Goal: Transaction & Acquisition: Purchase product/service

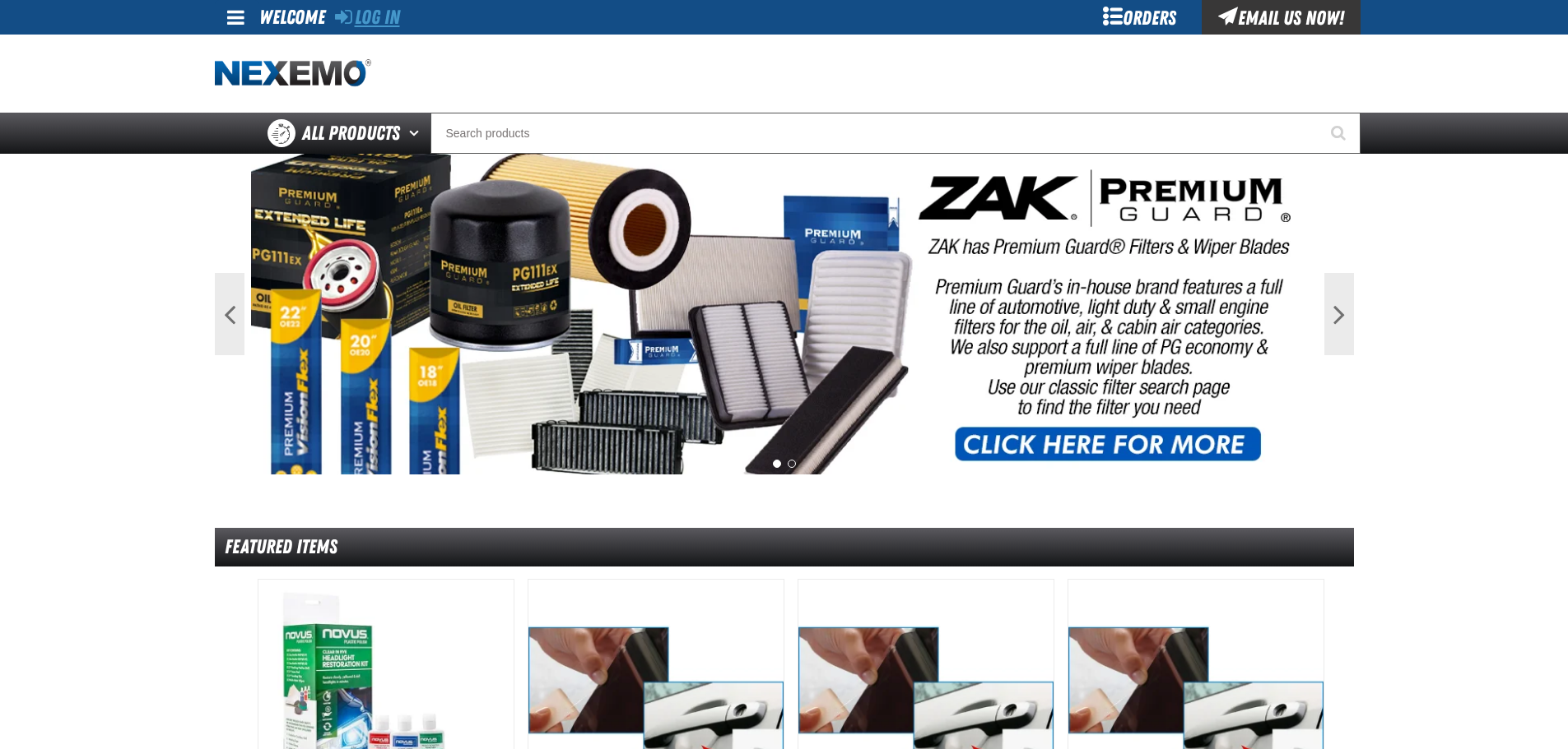
click at [387, 21] on link "Log In" at bounding box center [367, 17] width 65 height 23
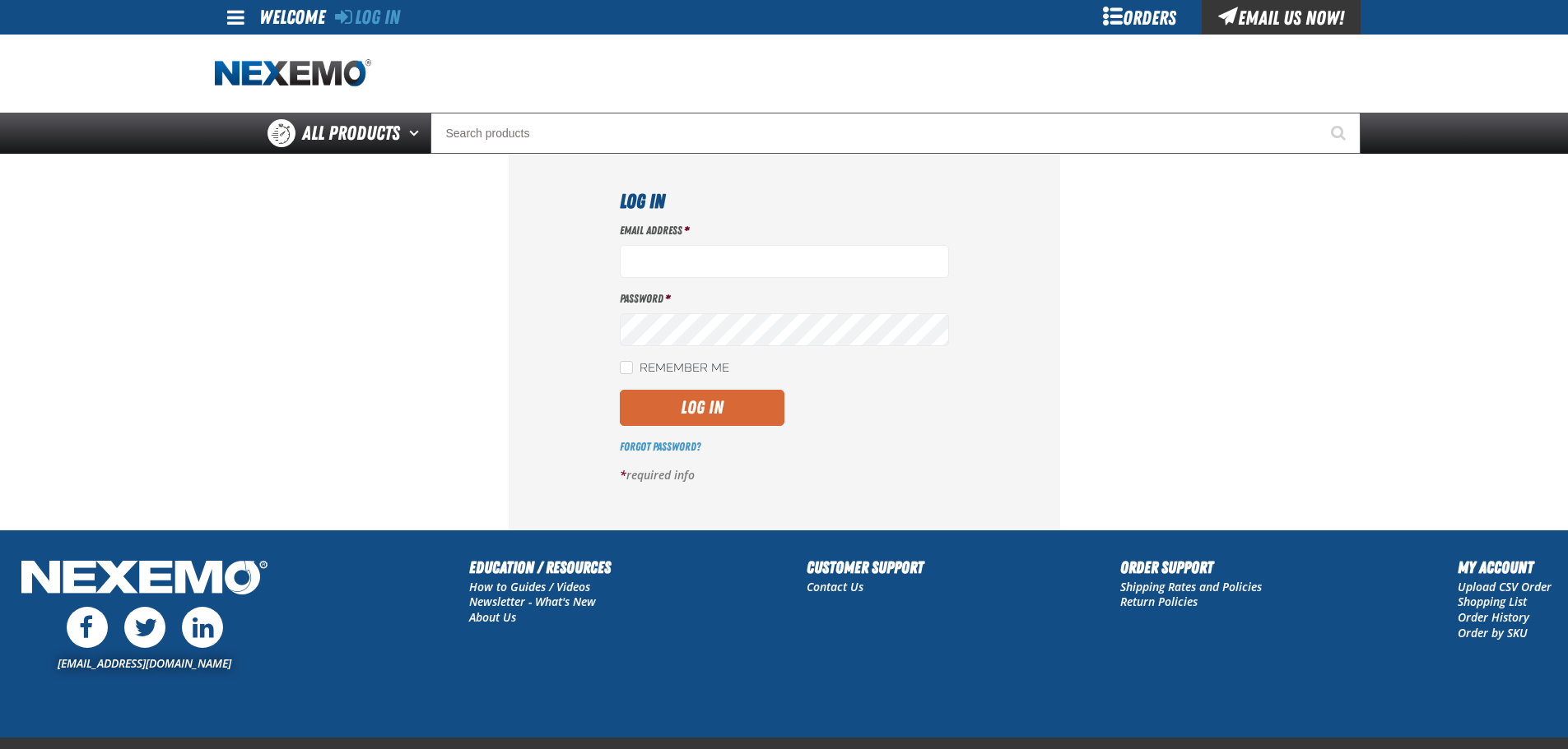
type input "[EMAIL_ADDRESS][DOMAIN_NAME]"
click at [717, 412] on button "Log In" at bounding box center [702, 408] width 165 height 36
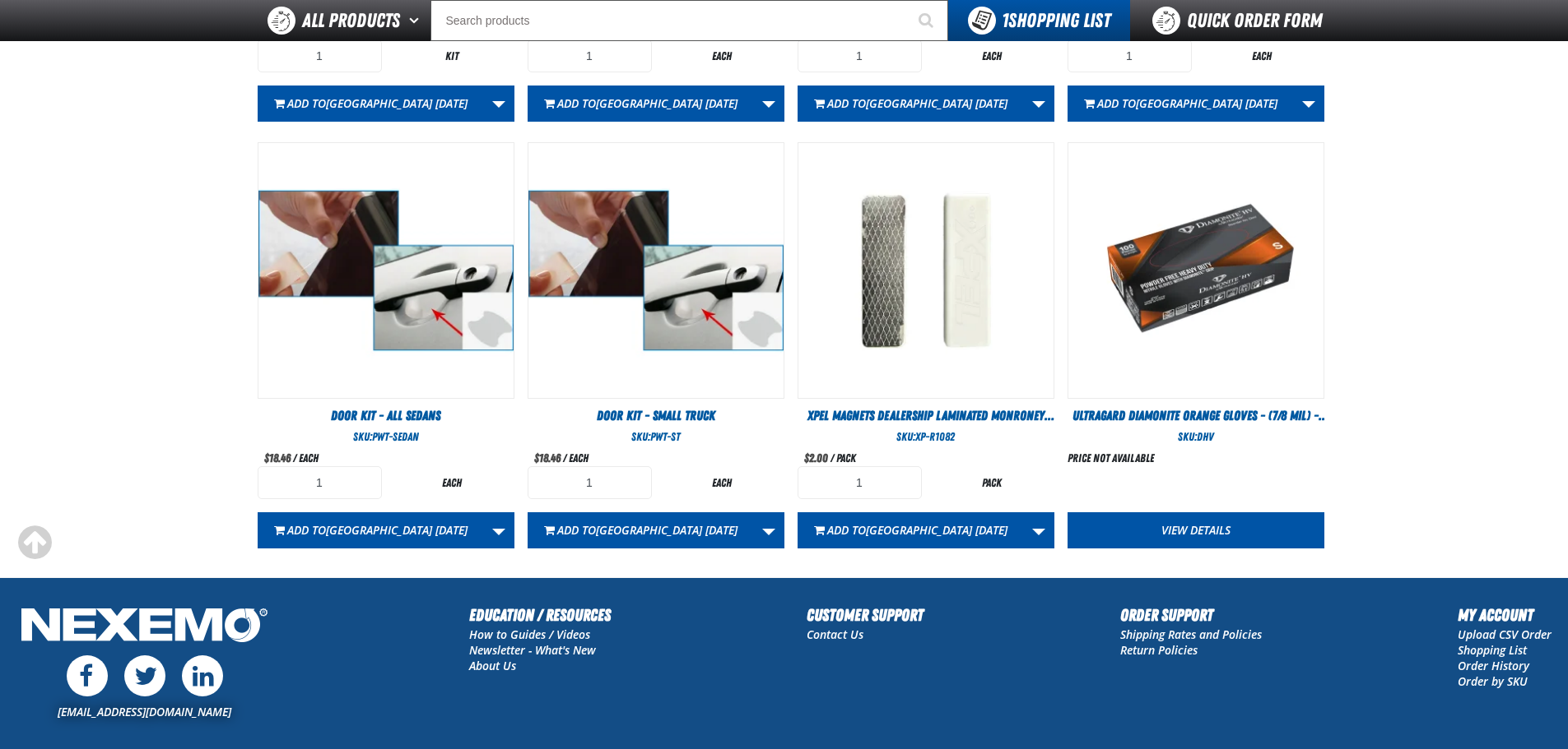
scroll to position [905, 0]
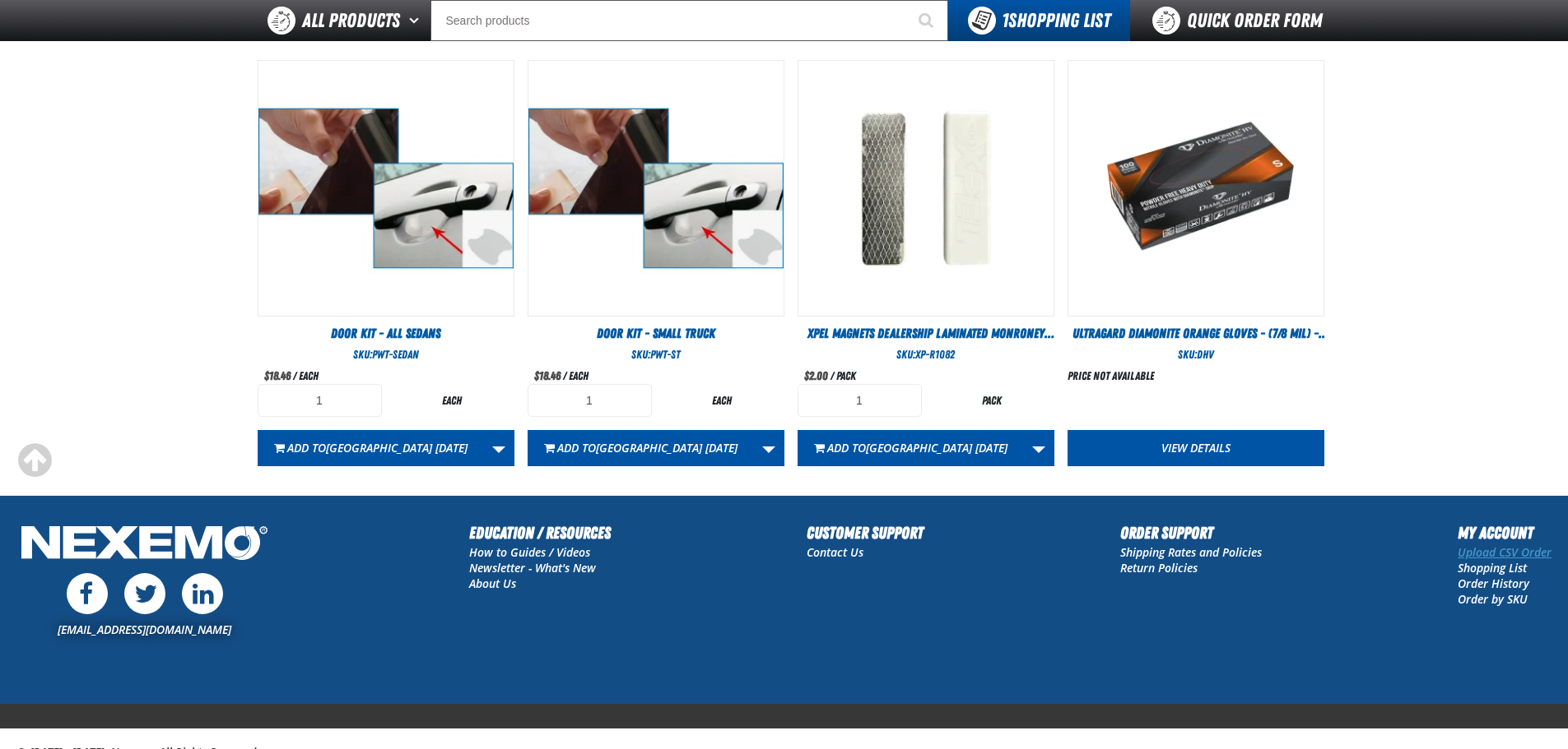
click at [1493, 554] on link "Upload CSV Order" at bounding box center [1505, 552] width 94 height 16
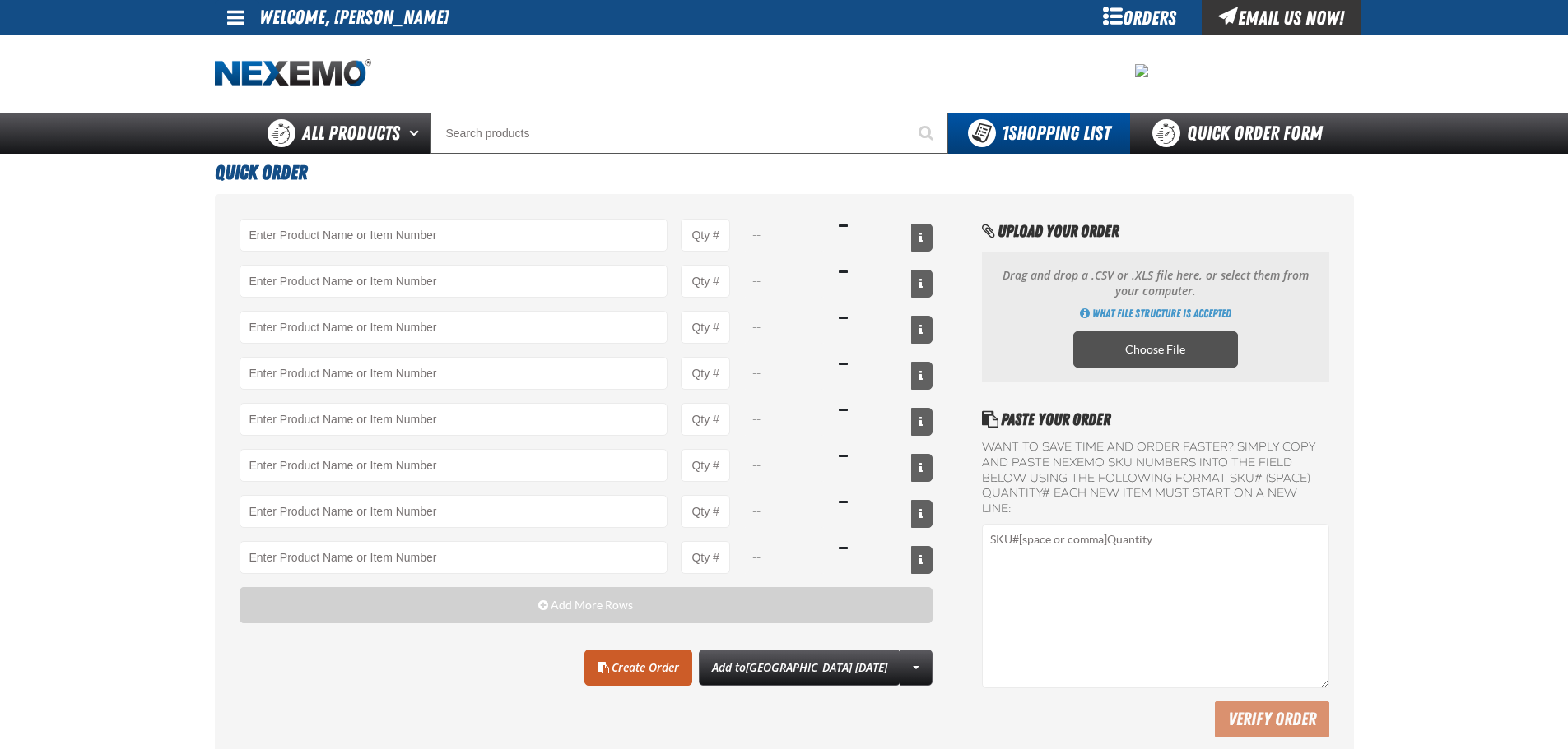
click at [1145, 345] on label "Choose File" at bounding box center [1155, 349] width 165 height 36
click at [0, 0] on input "Choose File" at bounding box center [0, 0] width 0 height 0
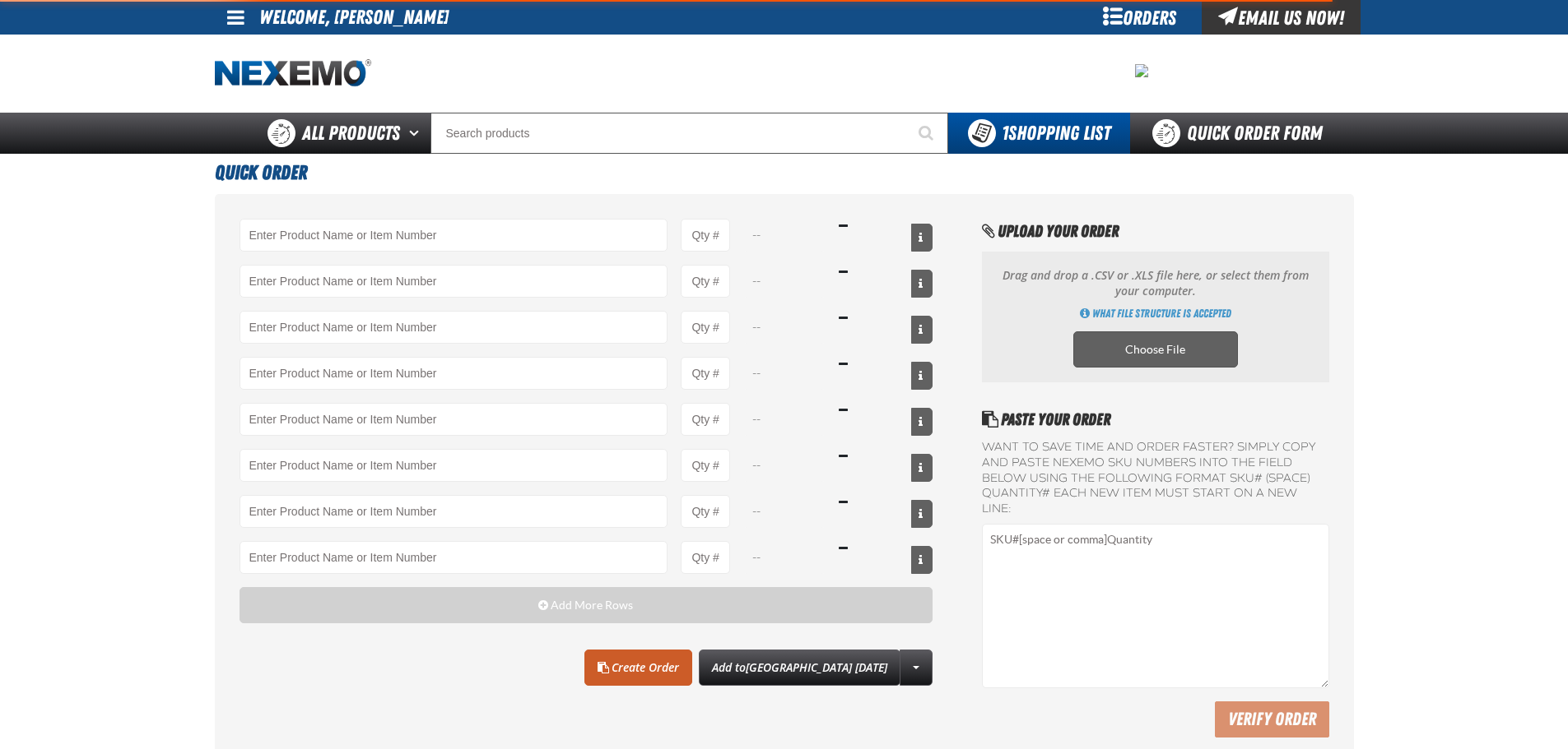
type input "AC100 - Ventilation Treatment - ZAK Products"
type input "12"
type input "AC150 - Evaporator Core Cleaner - ZAK Products"
type input "12"
type input "ATK404 - Automatic Transmission Service Kit - ZAK Products"
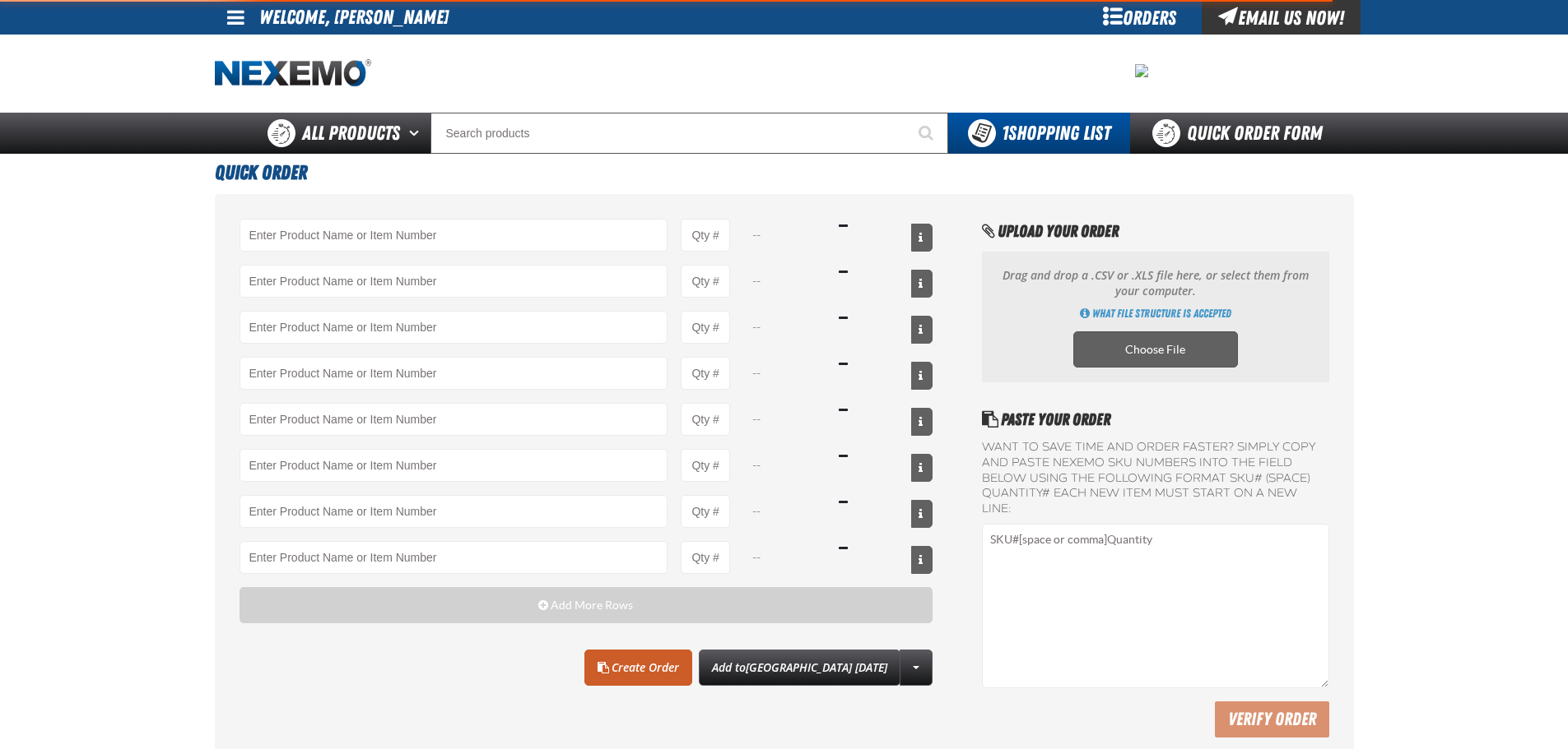
type input "24"
type input "B304 - Battery Service Kit - Cleaner & Protector with Anti-Corrosion Pads - ZAK…"
type input "24"
type input "BK200C - DOT 4 Brake Fluid Cleaner Kit - ZAK Products"
type input "48"
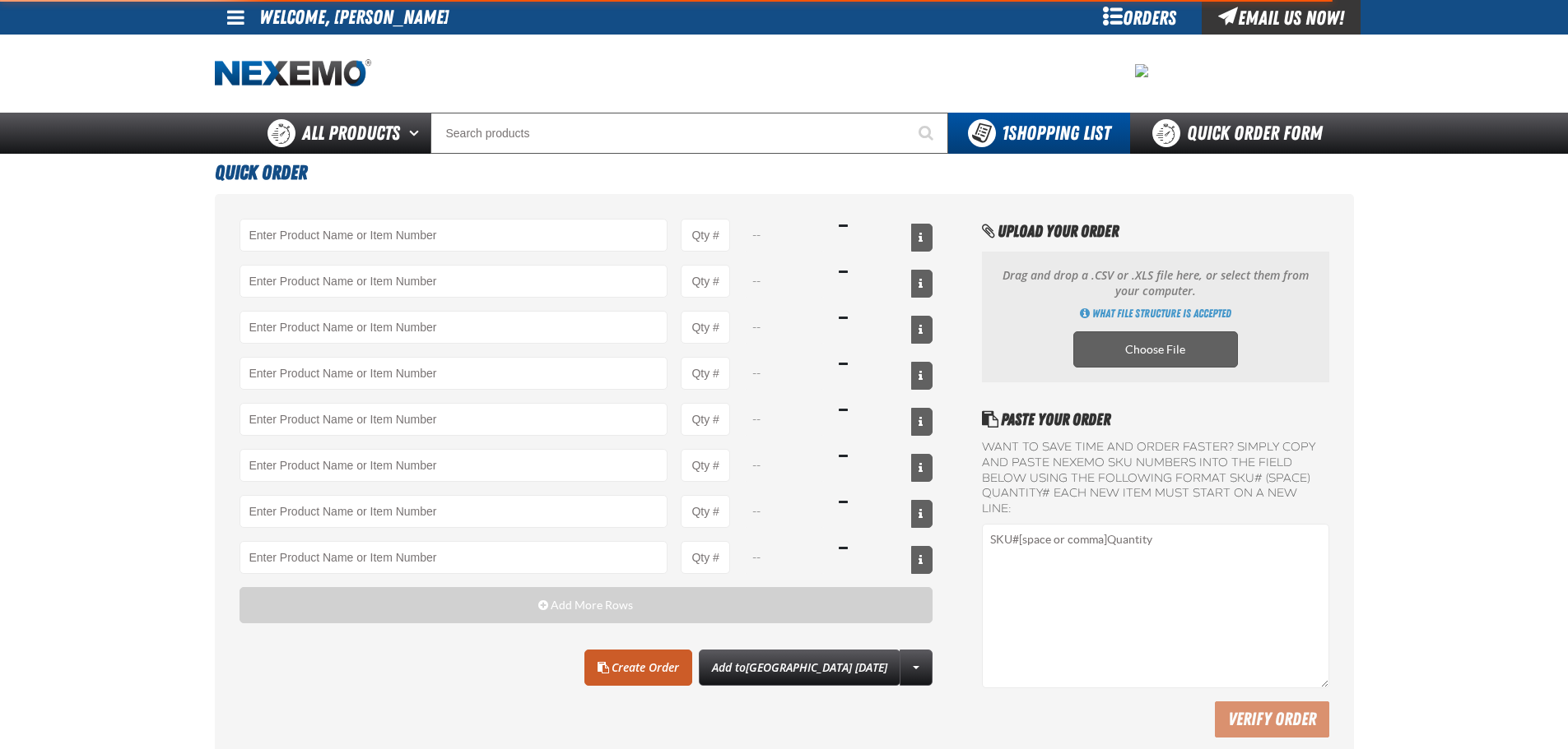
type input "C500 - Synthetic Engine Oil Booster - ZAK Products"
type input "120"
type input "DF301 - Diesel Synthetic Engine Oil Conditioner - ZAK Products"
type input "48"
type input "DF500 - Diesel Fuel Injector Cleaner - ZAK Products"
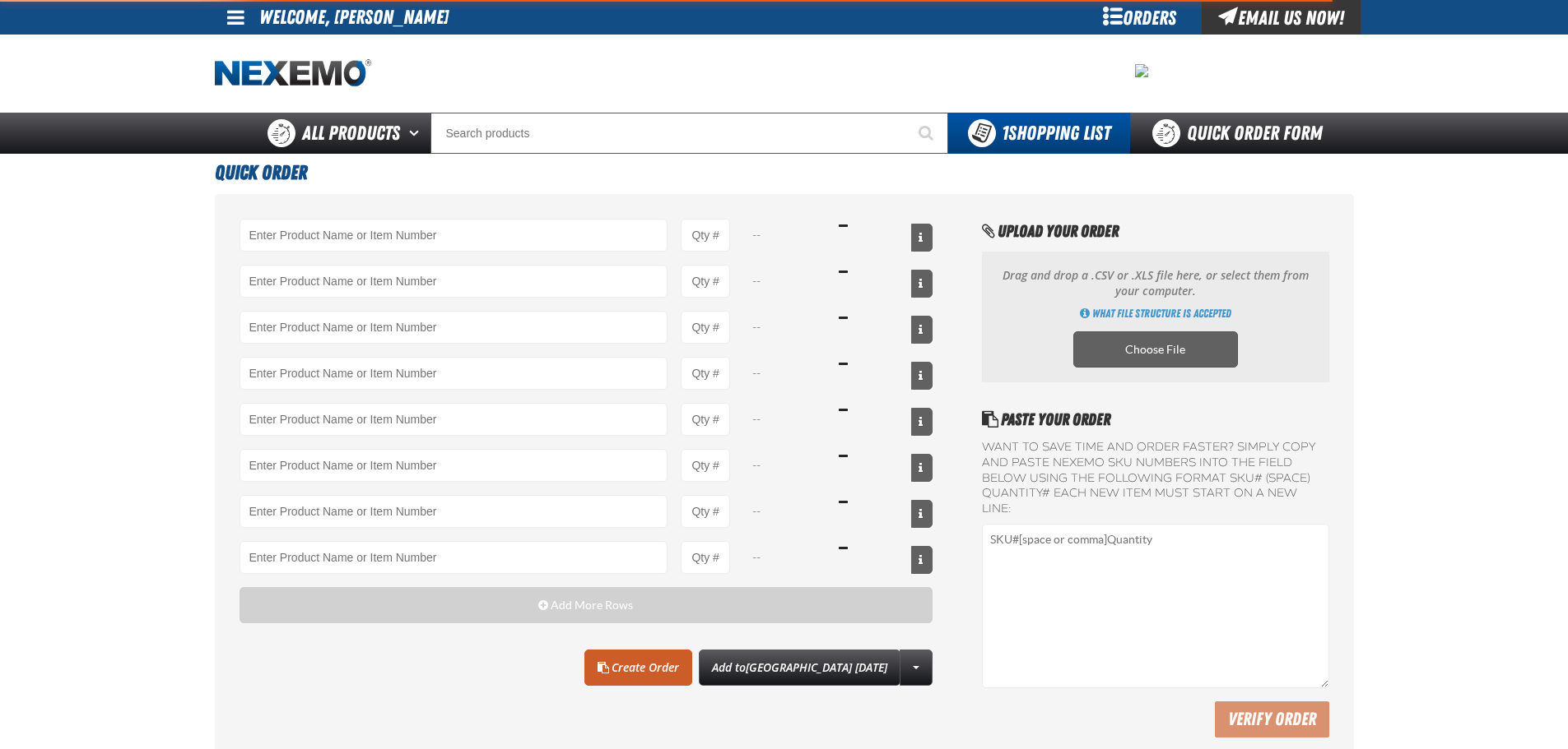
type input "24"
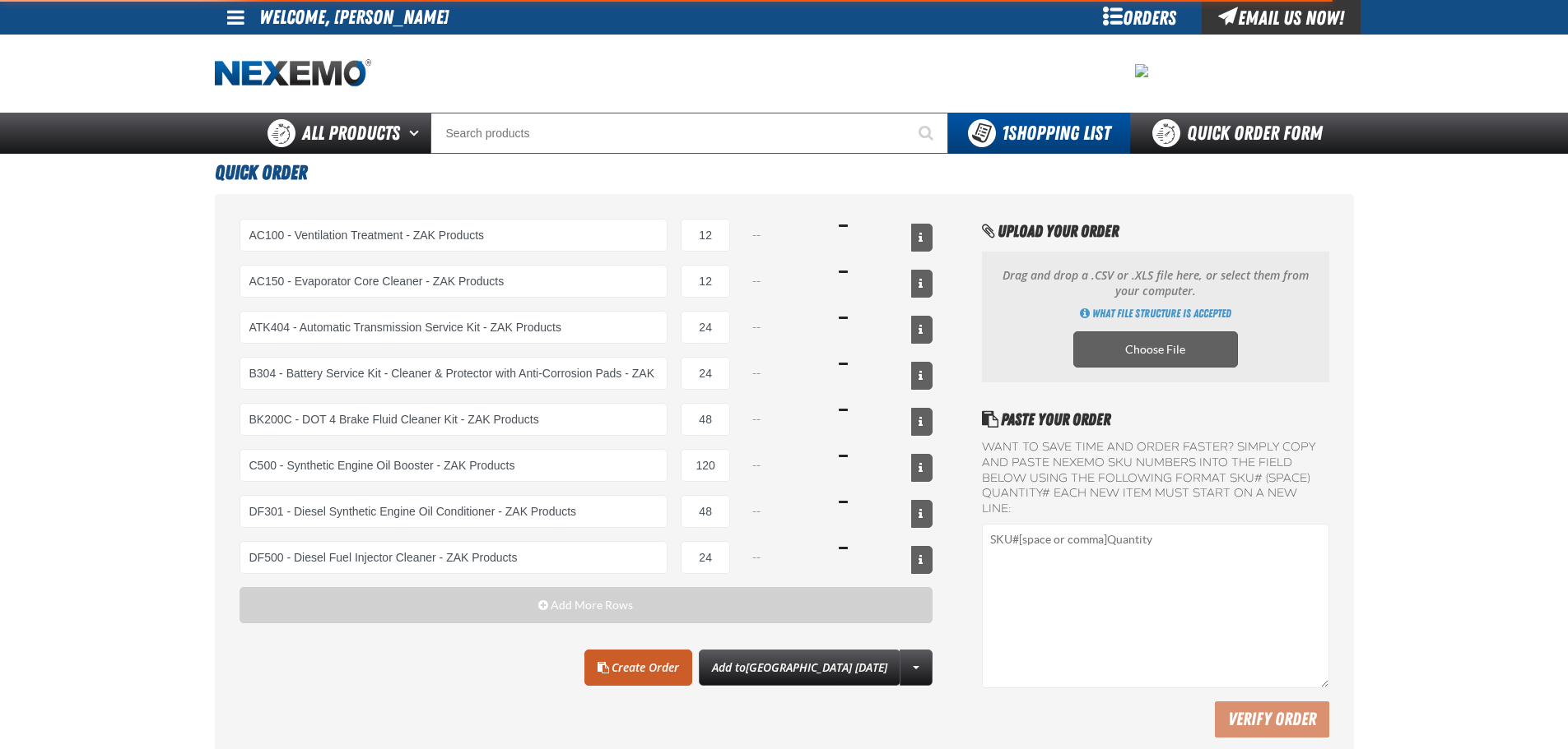
select select "can"
select select "kit"
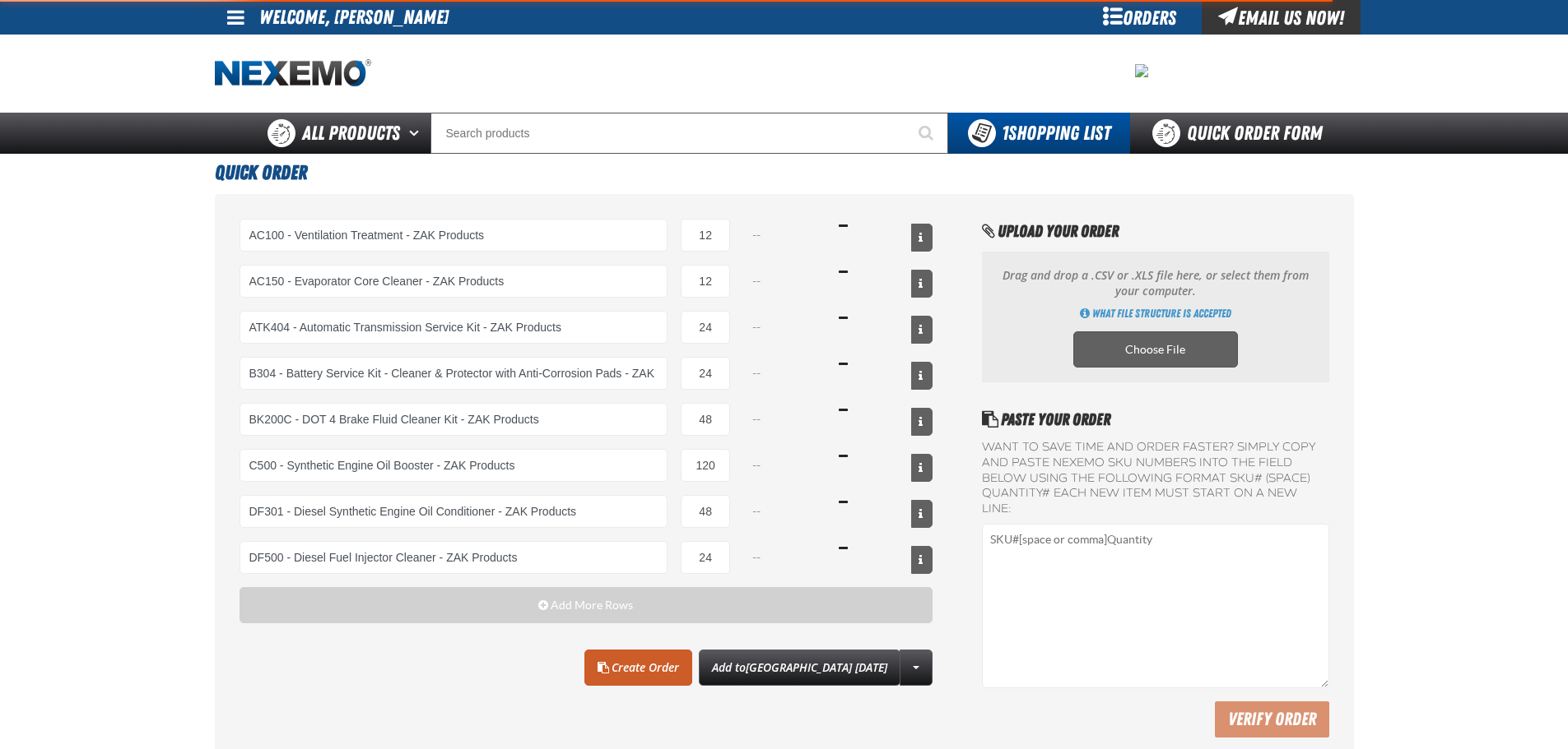
select select "bottle"
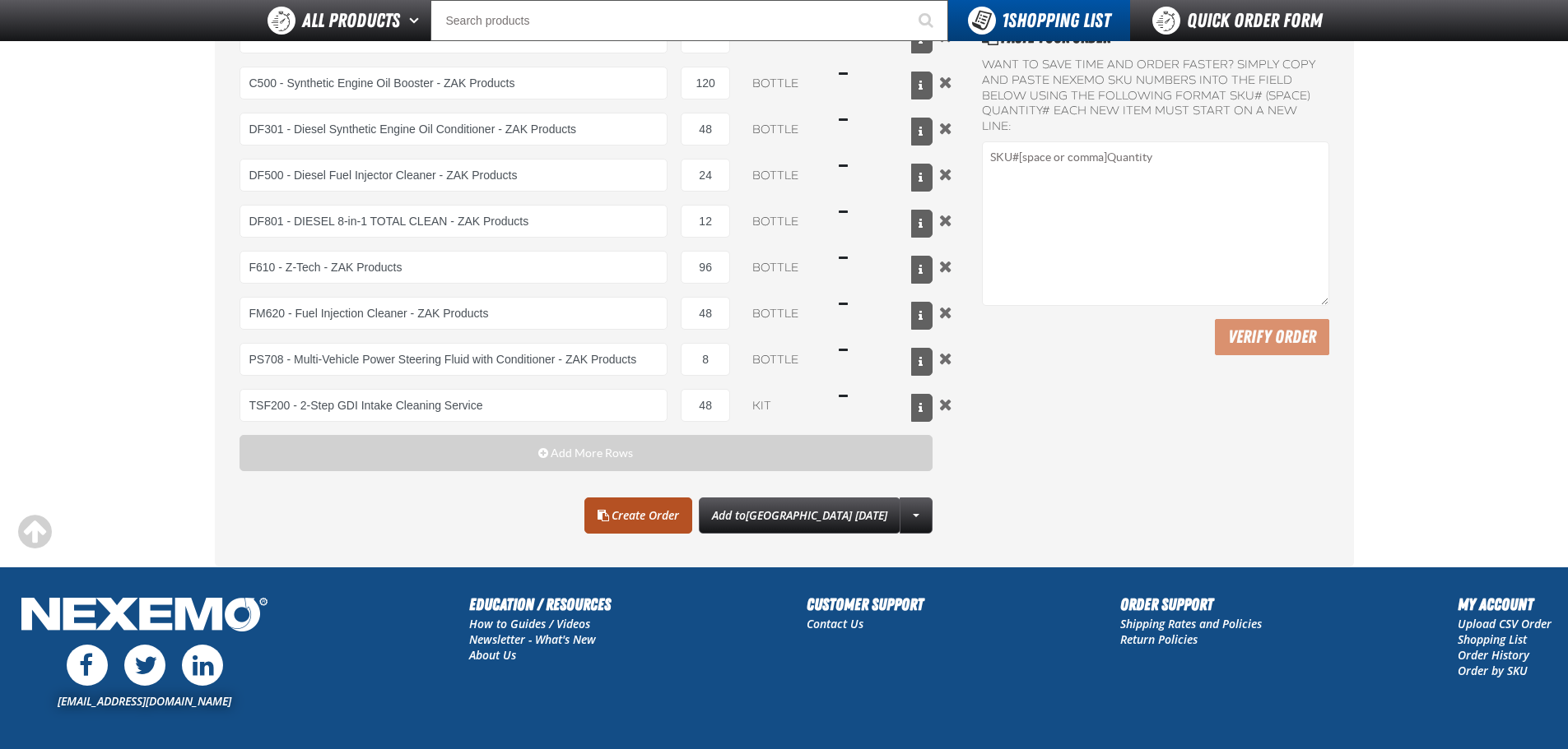
scroll to position [474, 0]
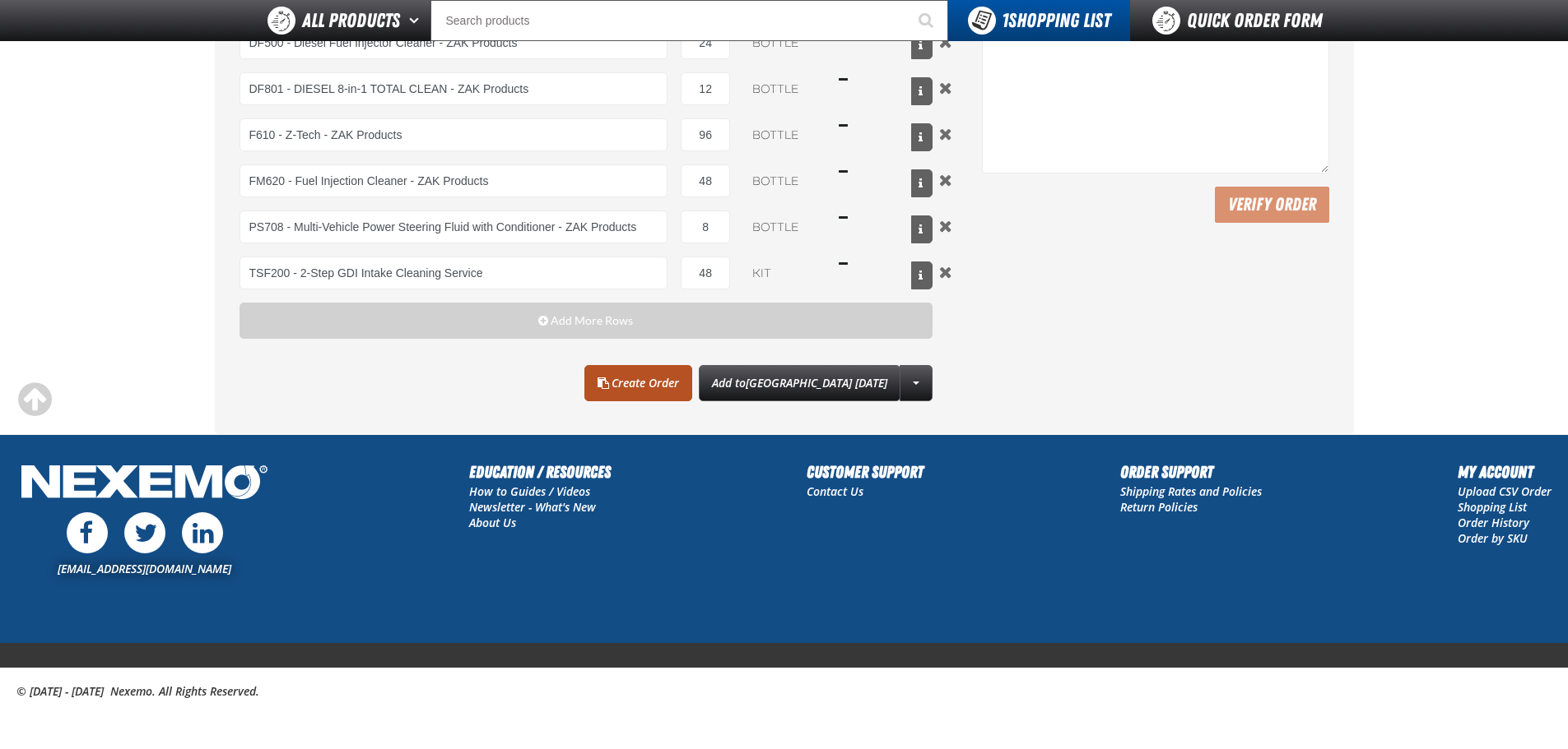
click at [661, 388] on link "Create Order" at bounding box center [638, 383] width 108 height 36
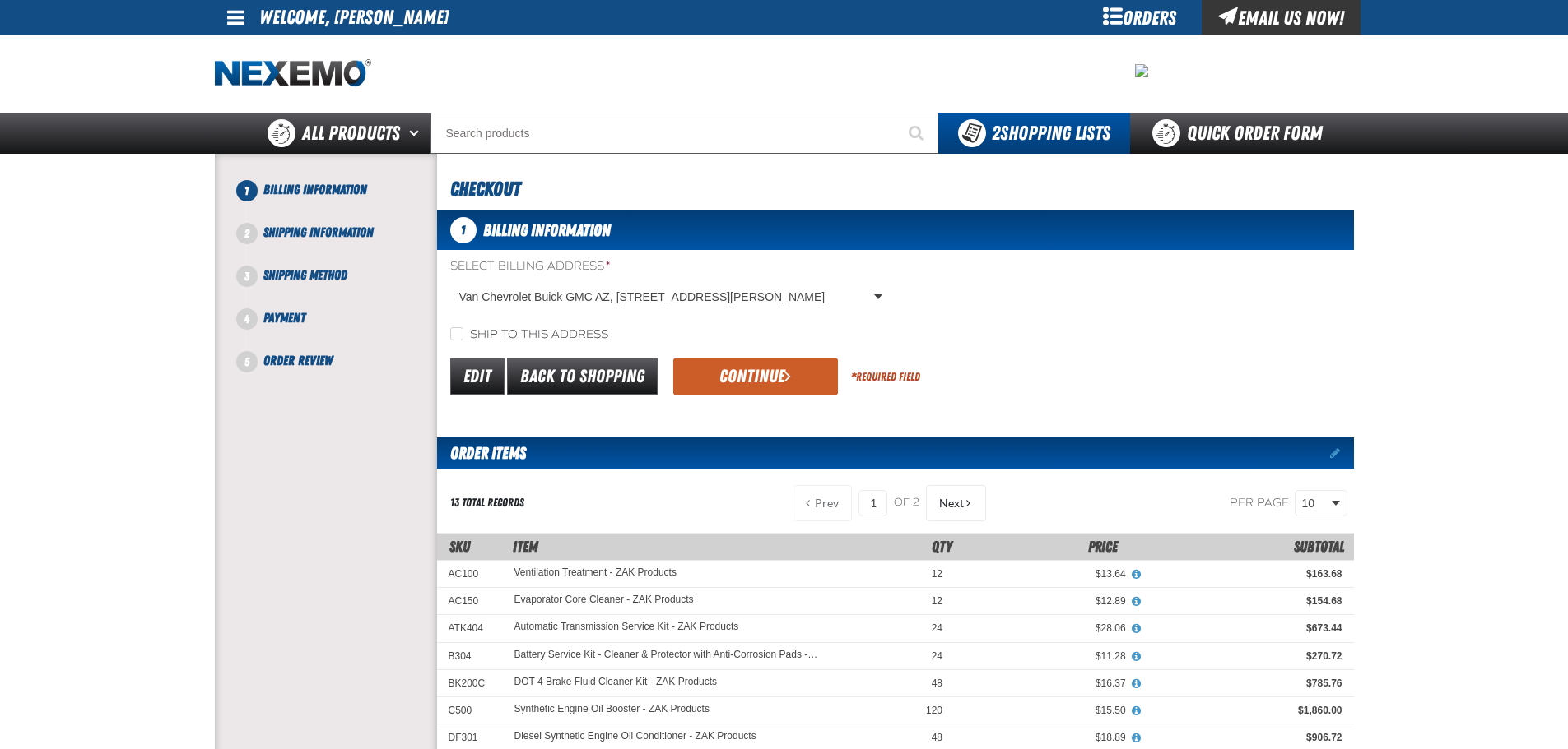
click at [454, 342] on label "Ship to this address" at bounding box center [529, 335] width 158 height 16
click at [454, 341] on input "Ship to this address" at bounding box center [456, 334] width 13 height 13
checkbox input "true"
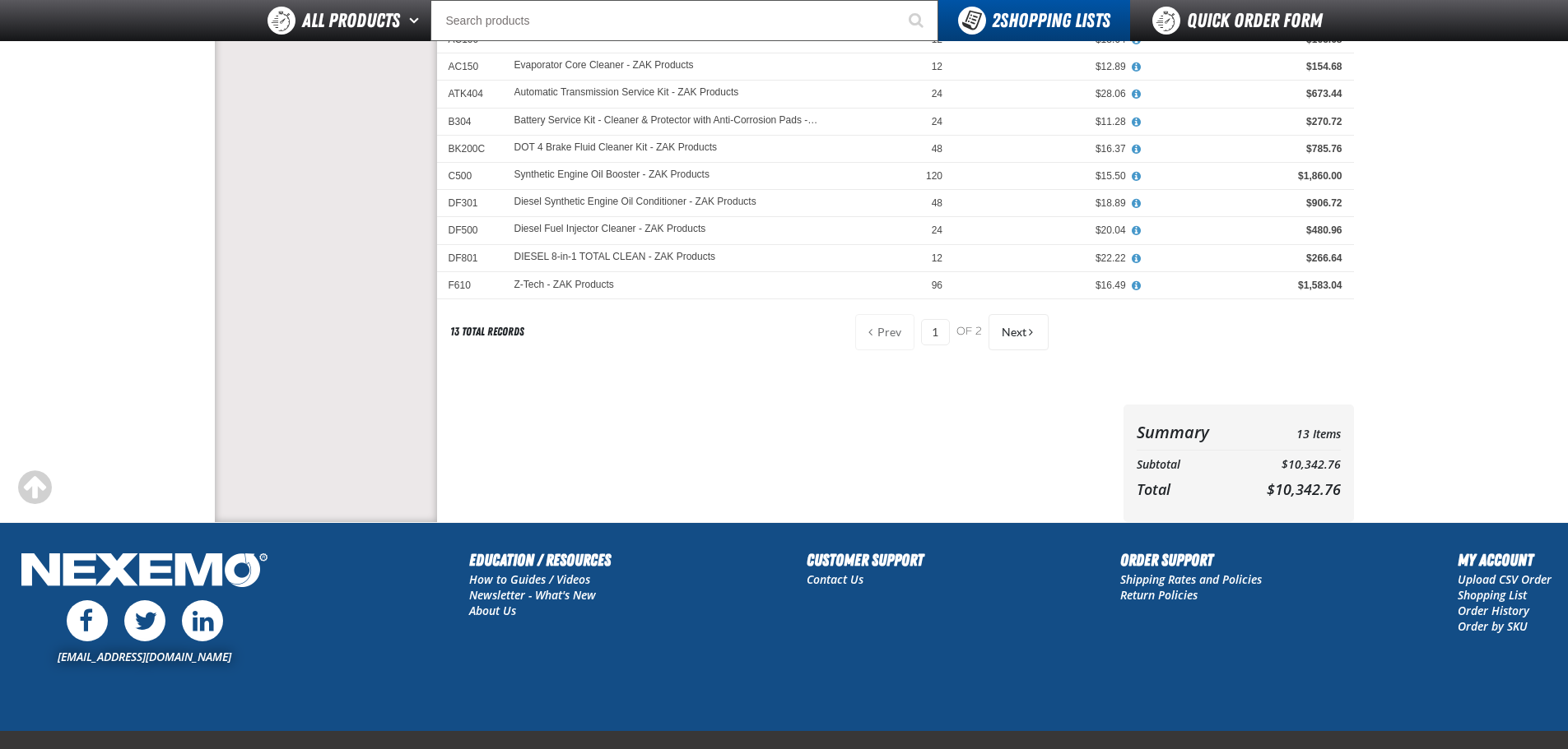
scroll to position [82, 0]
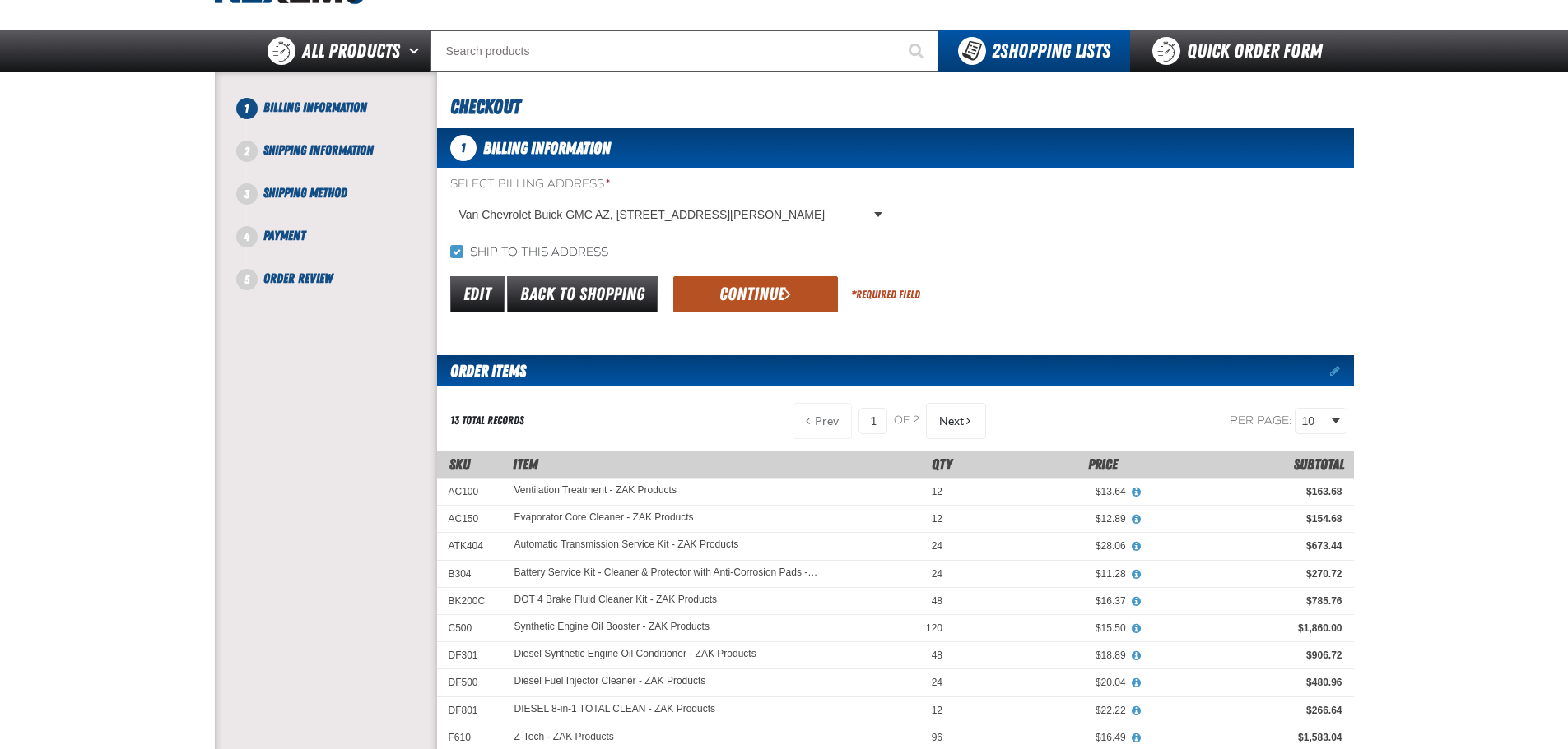
click at [742, 299] on button "Continue" at bounding box center [755, 295] width 165 height 36
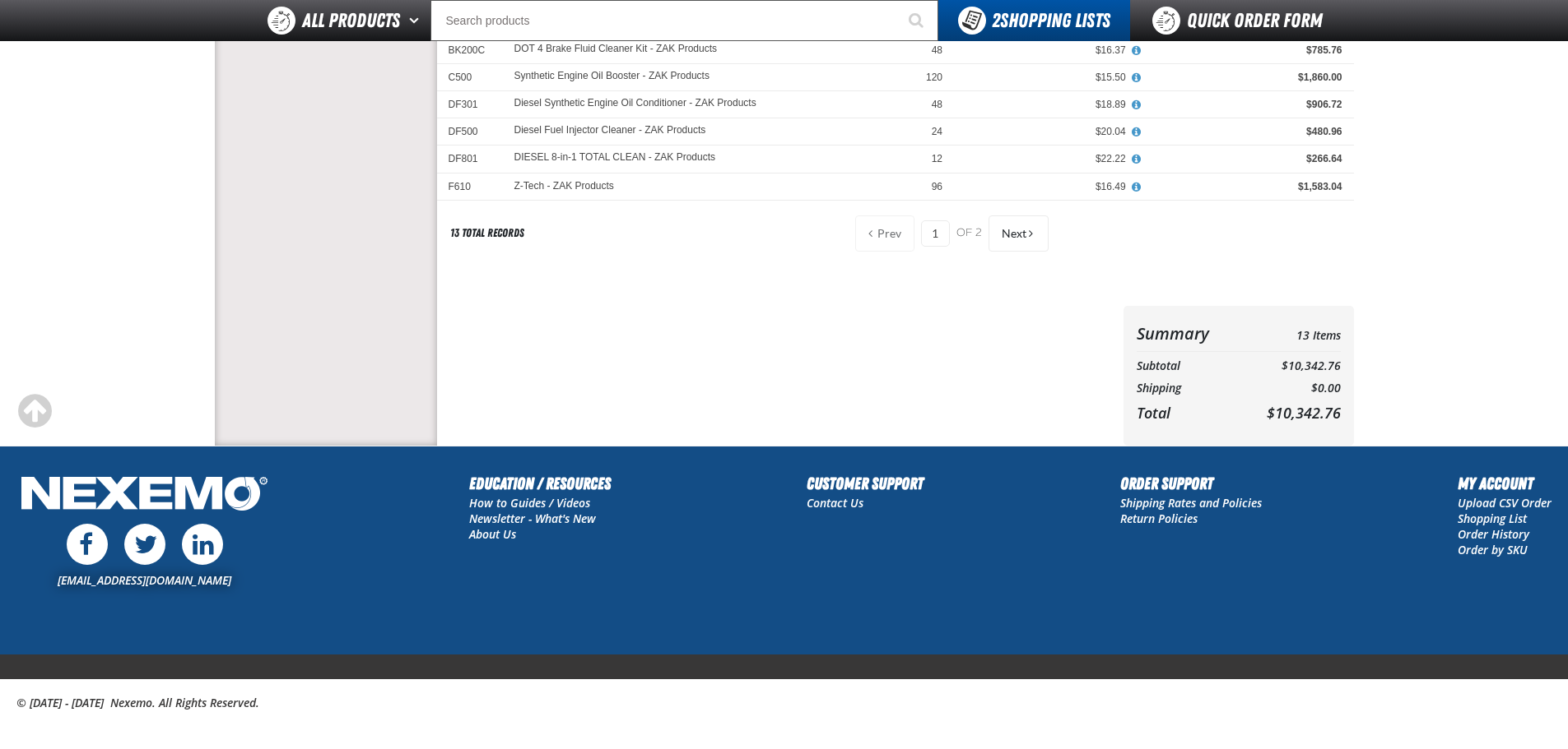
scroll to position [165, 0]
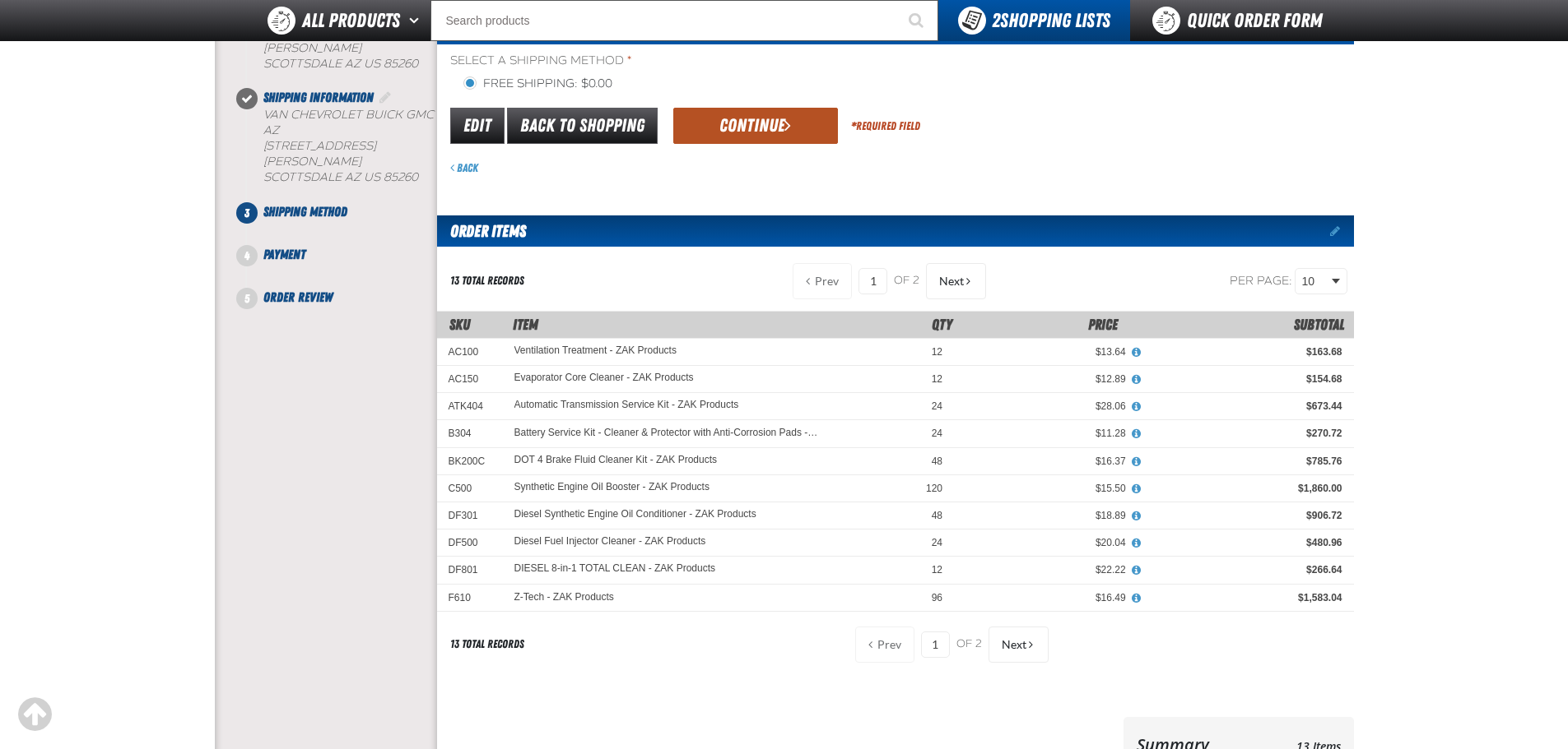
click at [744, 124] on button "Continue" at bounding box center [755, 126] width 165 height 36
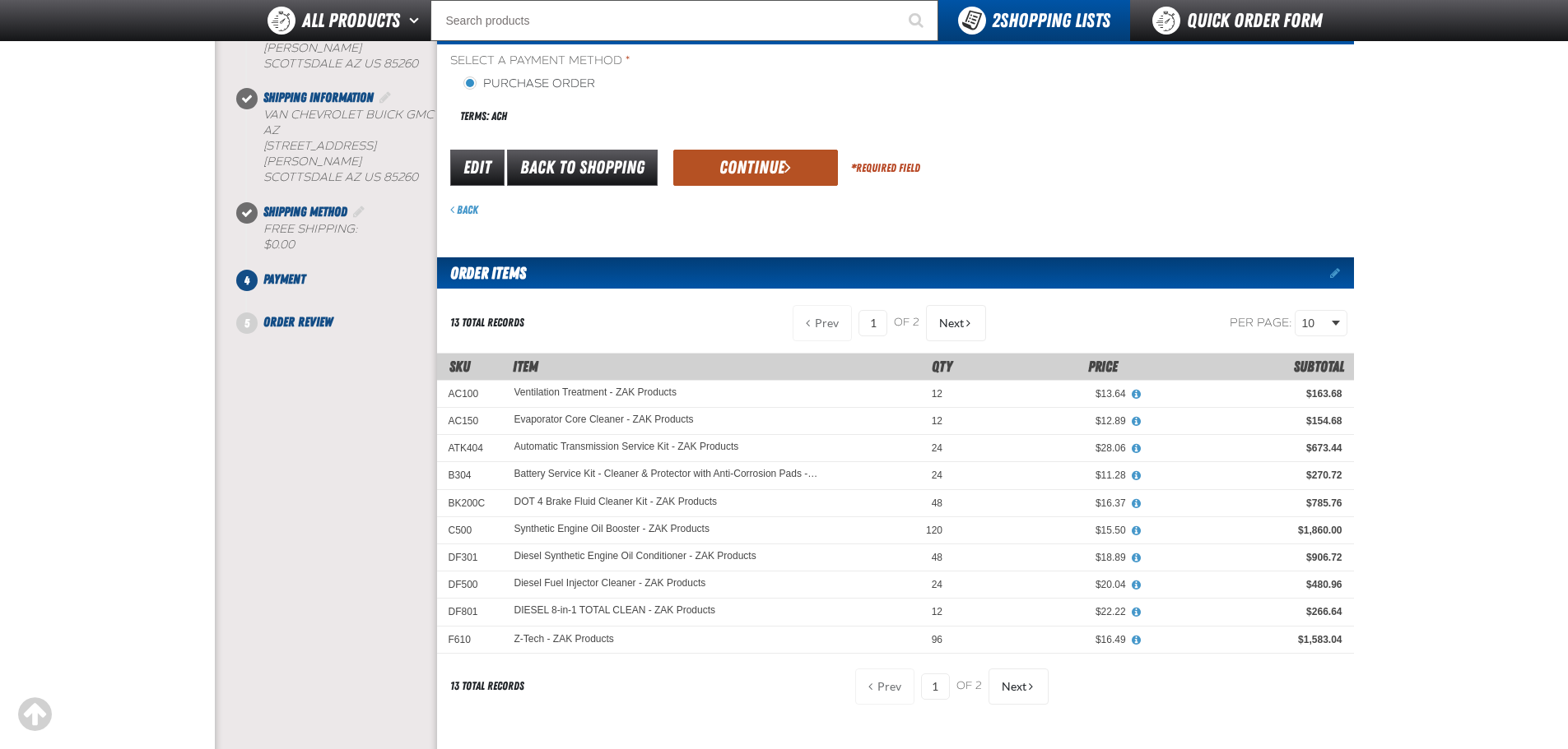
click at [733, 160] on button "Continue" at bounding box center [755, 168] width 165 height 36
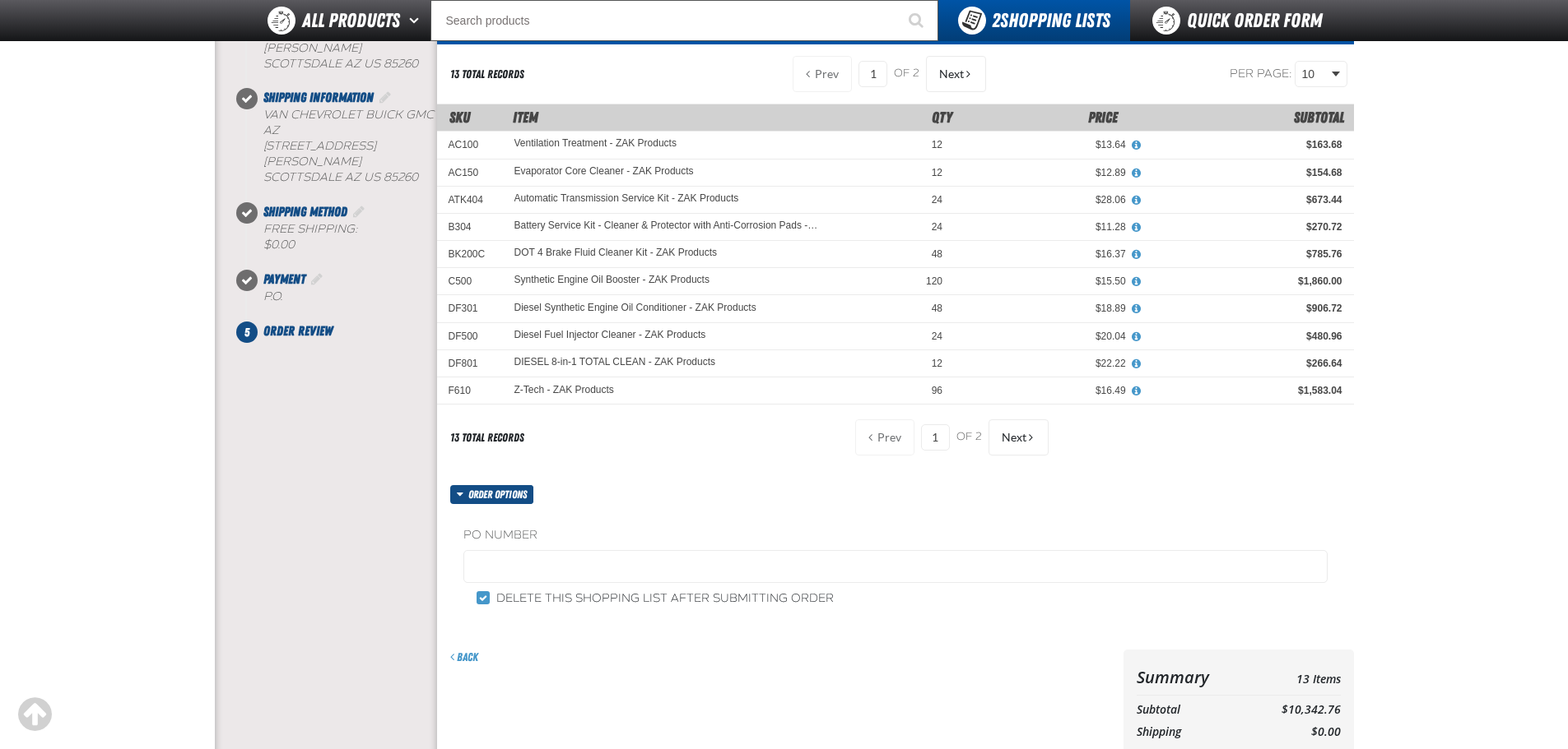
click at [600, 532] on label "PO Number" at bounding box center [895, 536] width 864 height 16
click at [539, 535] on label "PO Number" at bounding box center [895, 536] width 864 height 16
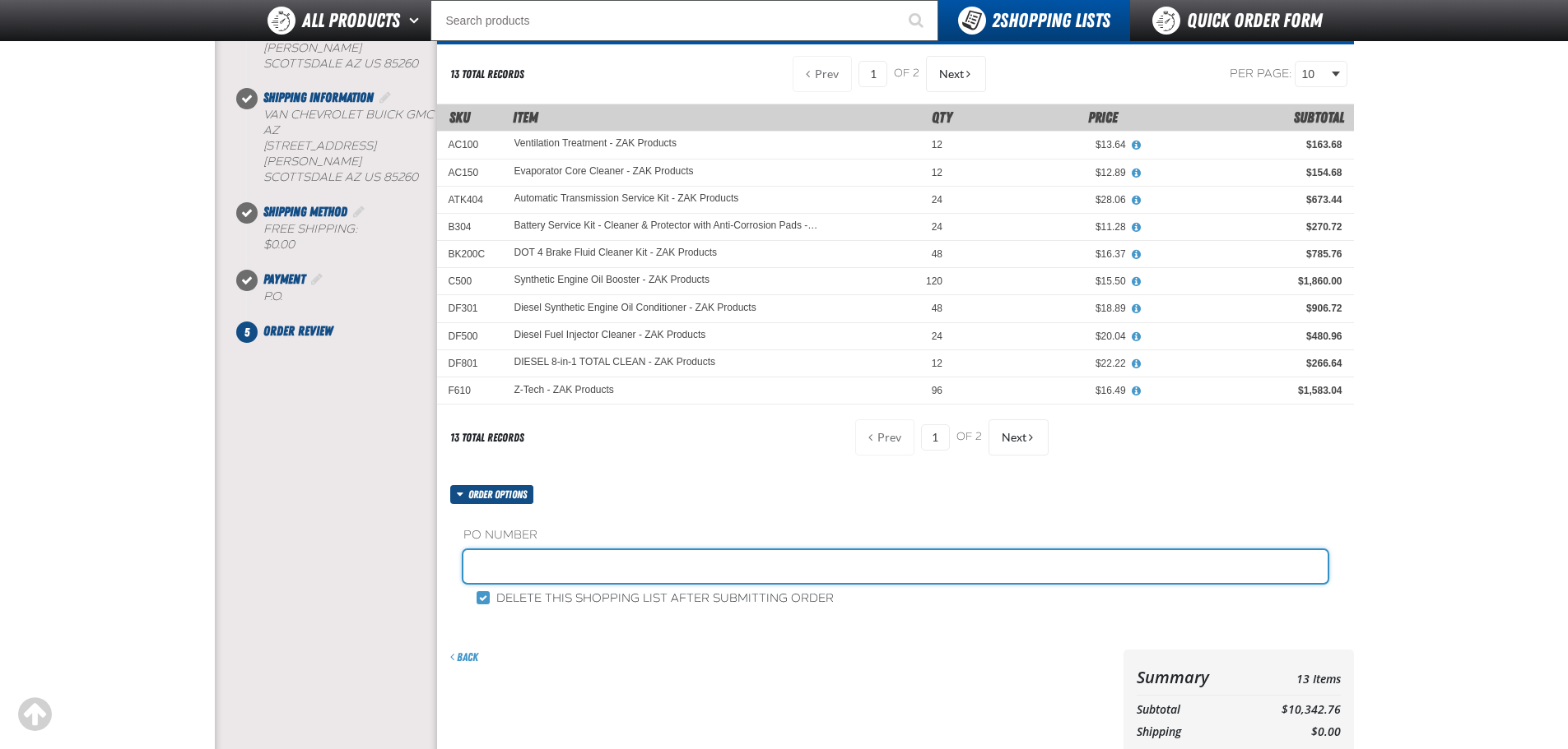
click at [527, 560] on input "text" at bounding box center [895, 567] width 864 height 33
type input "ZAK286"
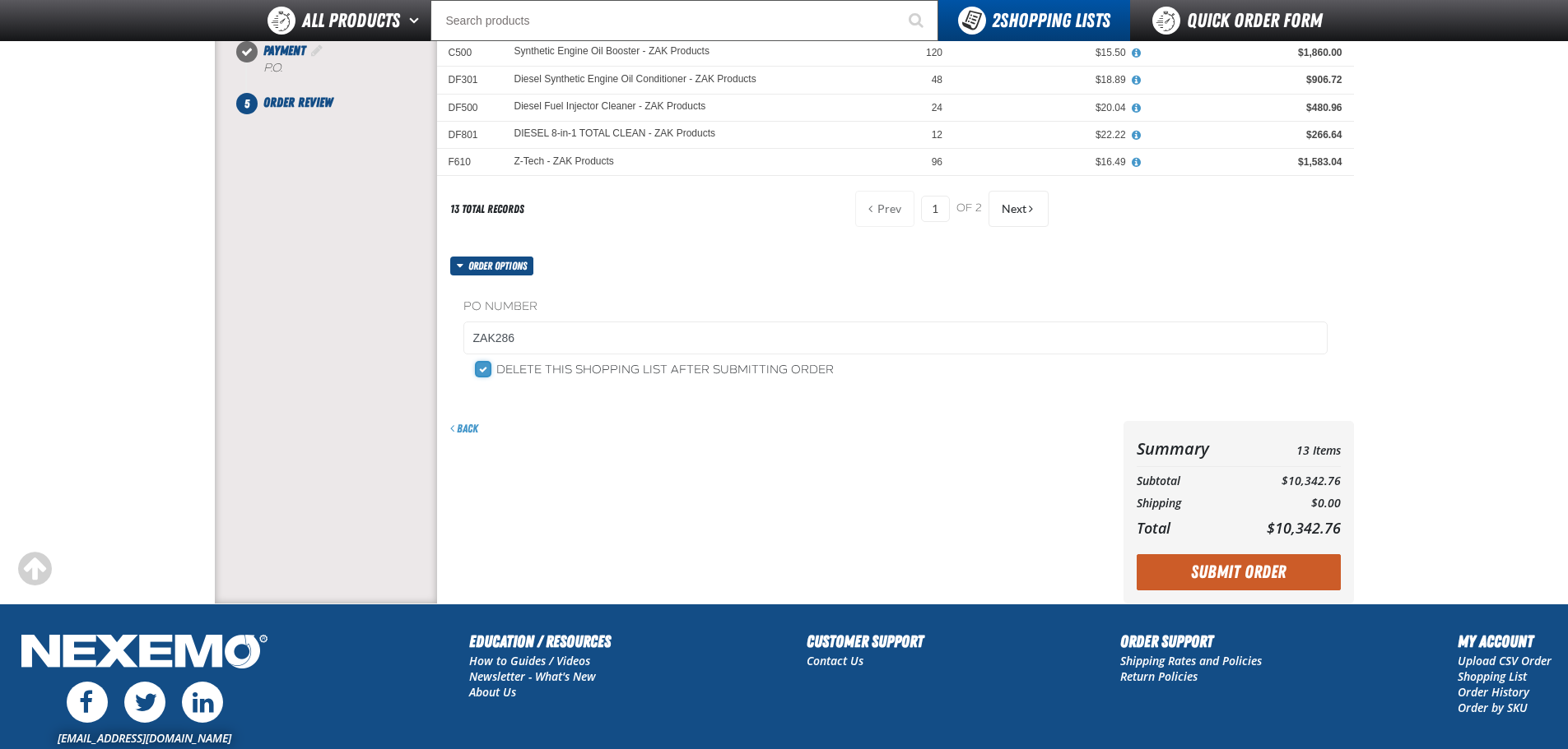
scroll to position [493, 0]
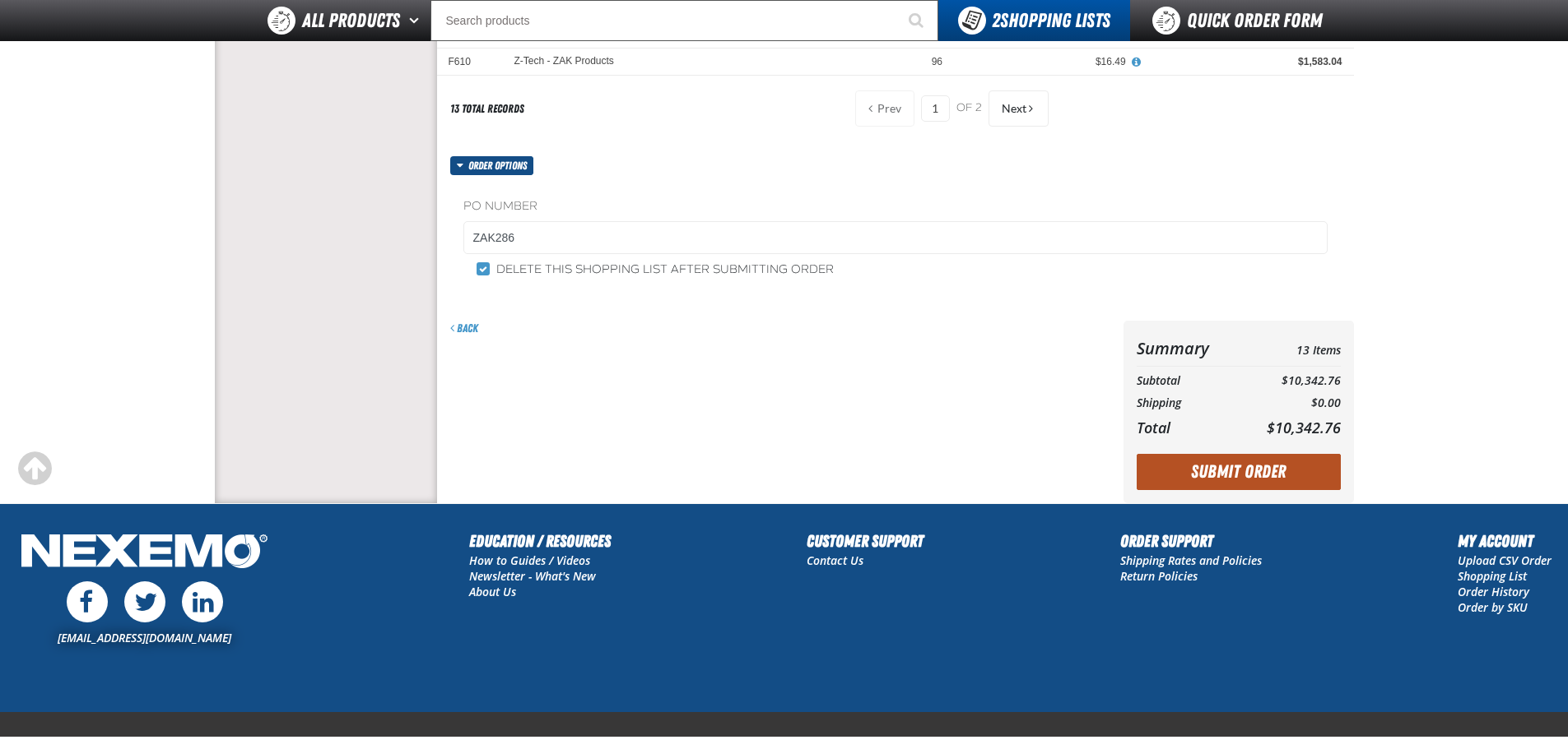
click at [1238, 475] on button "Submit Order" at bounding box center [1238, 472] width 204 height 36
